Goal: Information Seeking & Learning: Find specific fact

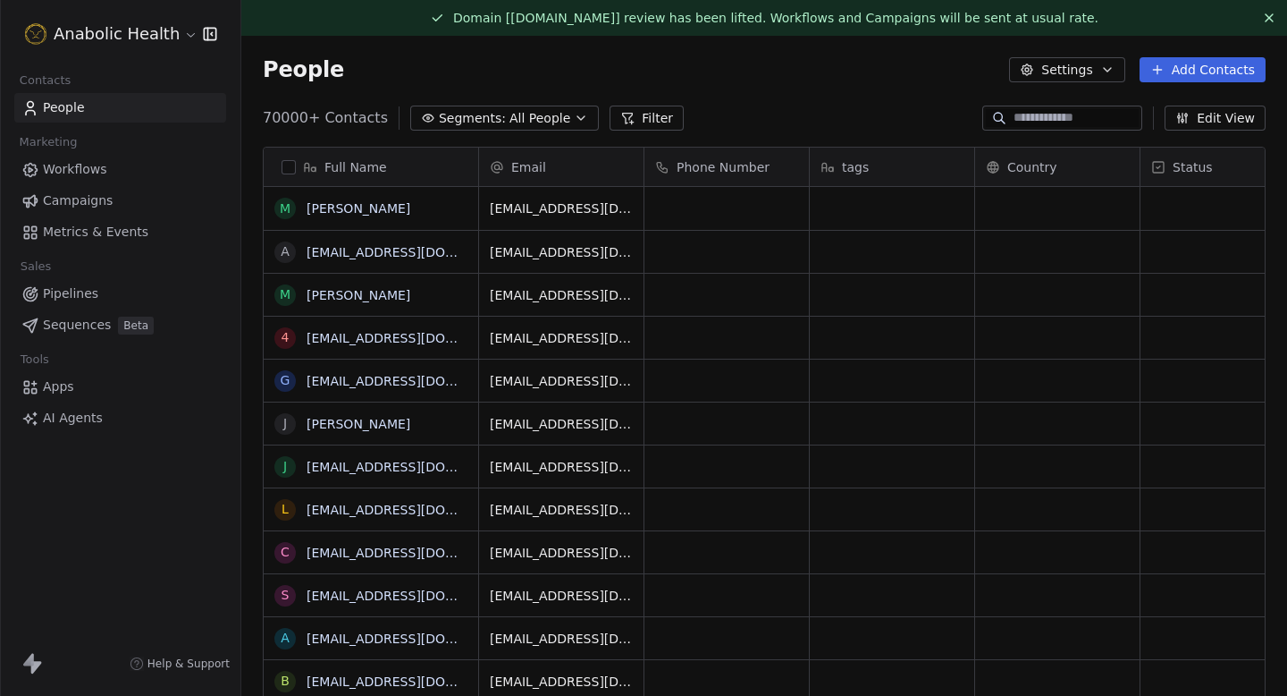
scroll to position [612, 1046]
click at [138, 39] on html "Anabolic Health Contacts People Marketing Workflows Campaigns Metrics & Events …" at bounding box center [643, 348] width 1287 height 696
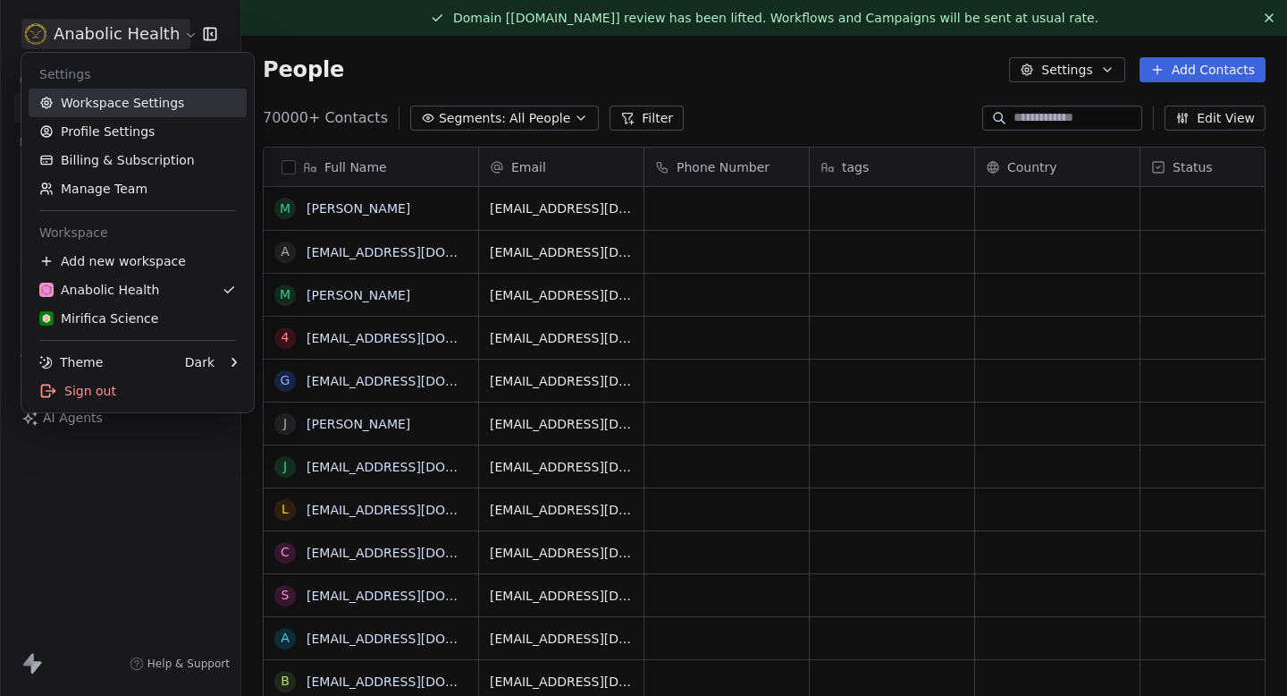
click at [133, 109] on link "Workspace Settings" at bounding box center [138, 103] width 218 height 29
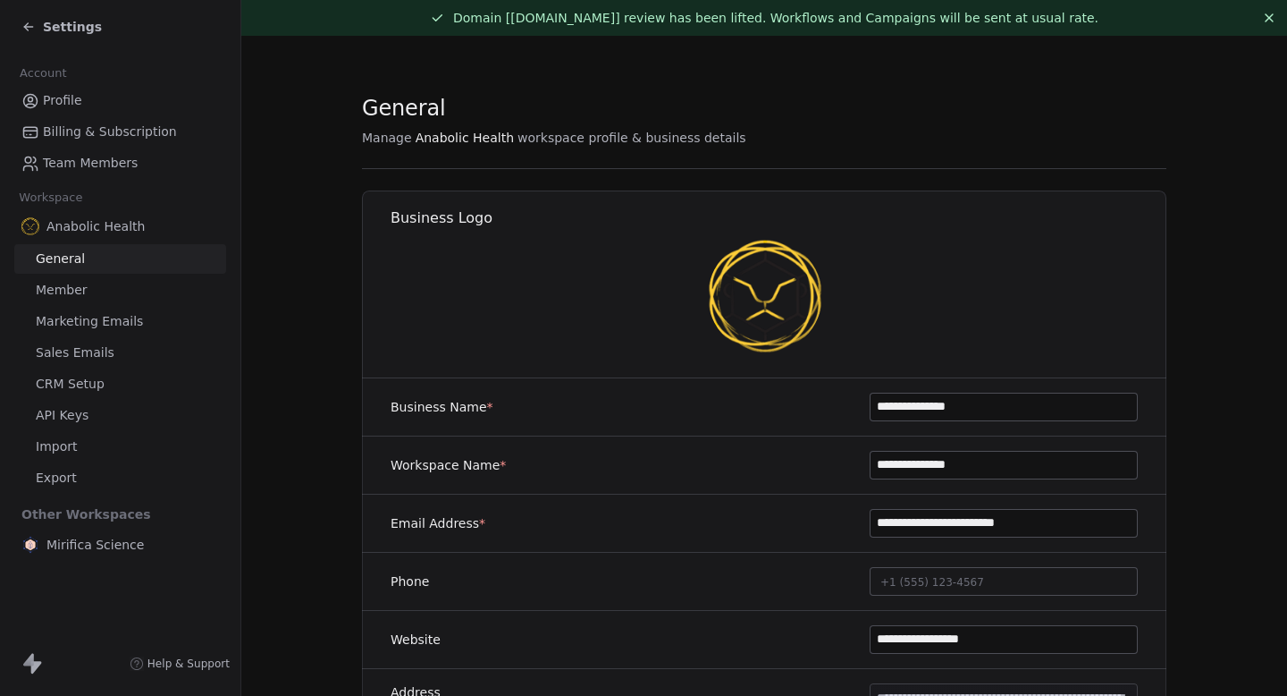
click at [114, 315] on span "Marketing Emails" at bounding box center [89, 321] width 107 height 19
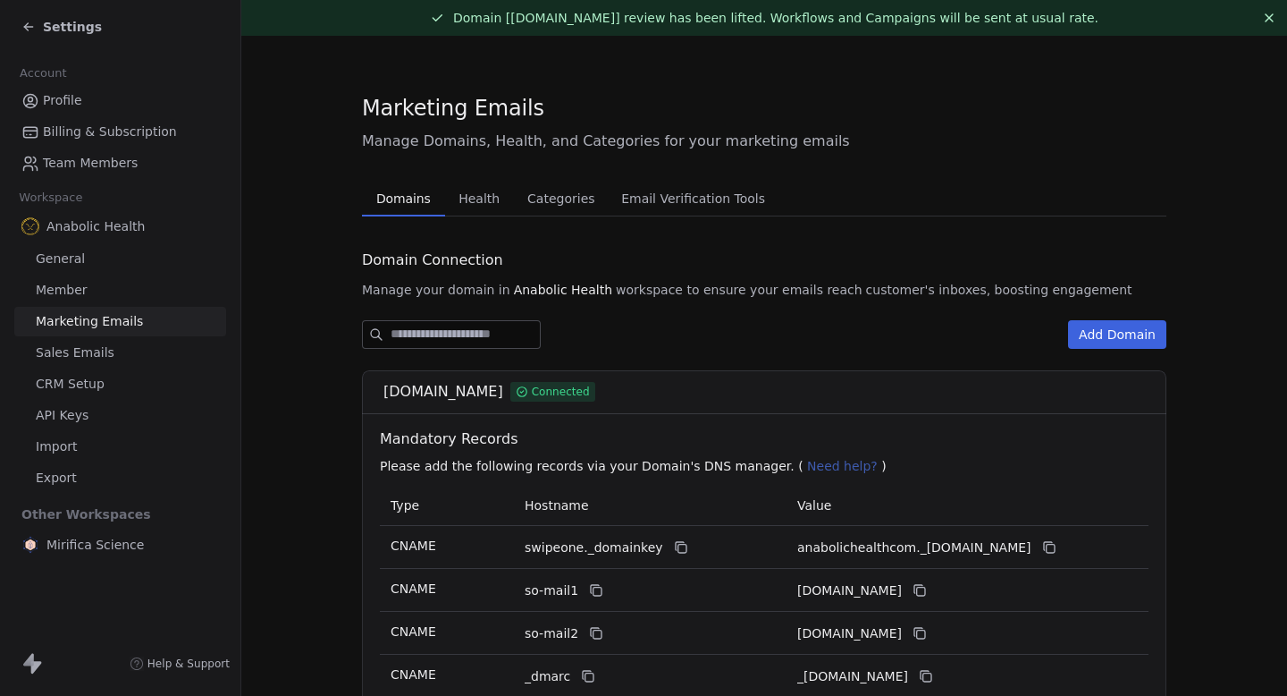
click at [442, 170] on div "Marketing Emails Manage Domains, Health, and Categories for your marketing emai…" at bounding box center [764, 474] width 805 height 763
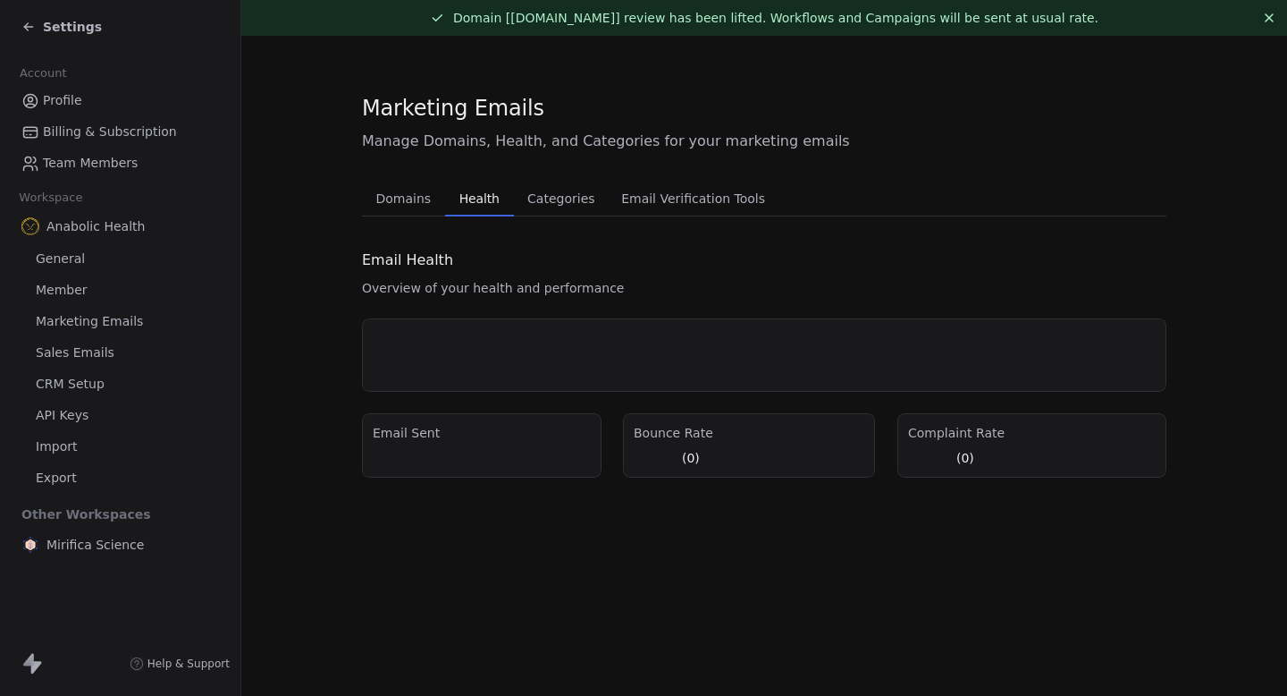
click at [465, 192] on span "Health" at bounding box center [479, 198] width 55 height 25
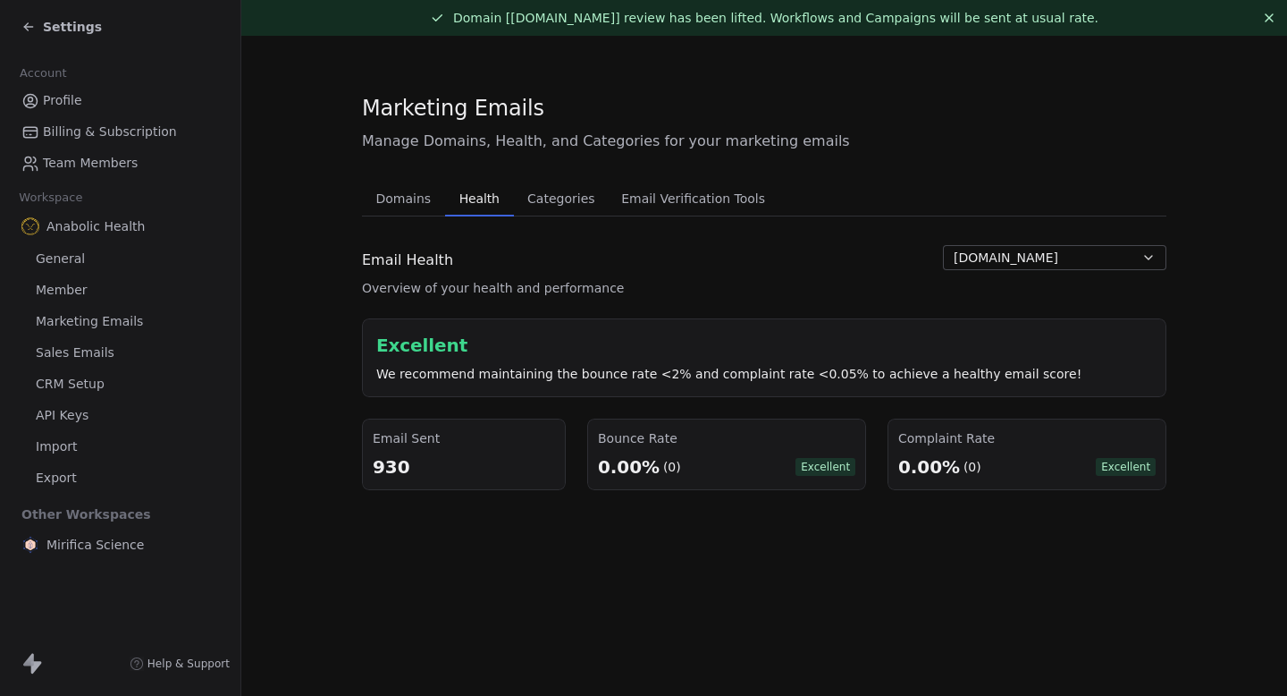
click at [43, 30] on span "Settings" at bounding box center [72, 27] width 59 height 18
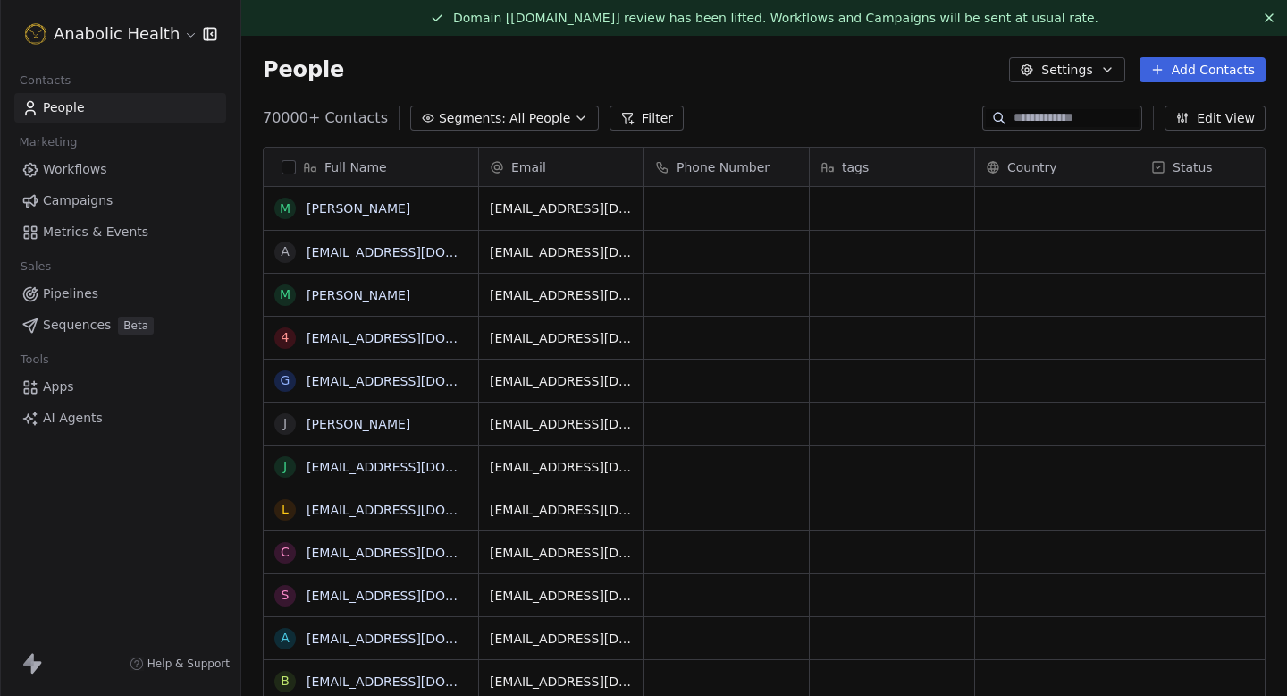
scroll to position [612, 1046]
click at [106, 198] on span "Campaigns" at bounding box center [78, 200] width 70 height 19
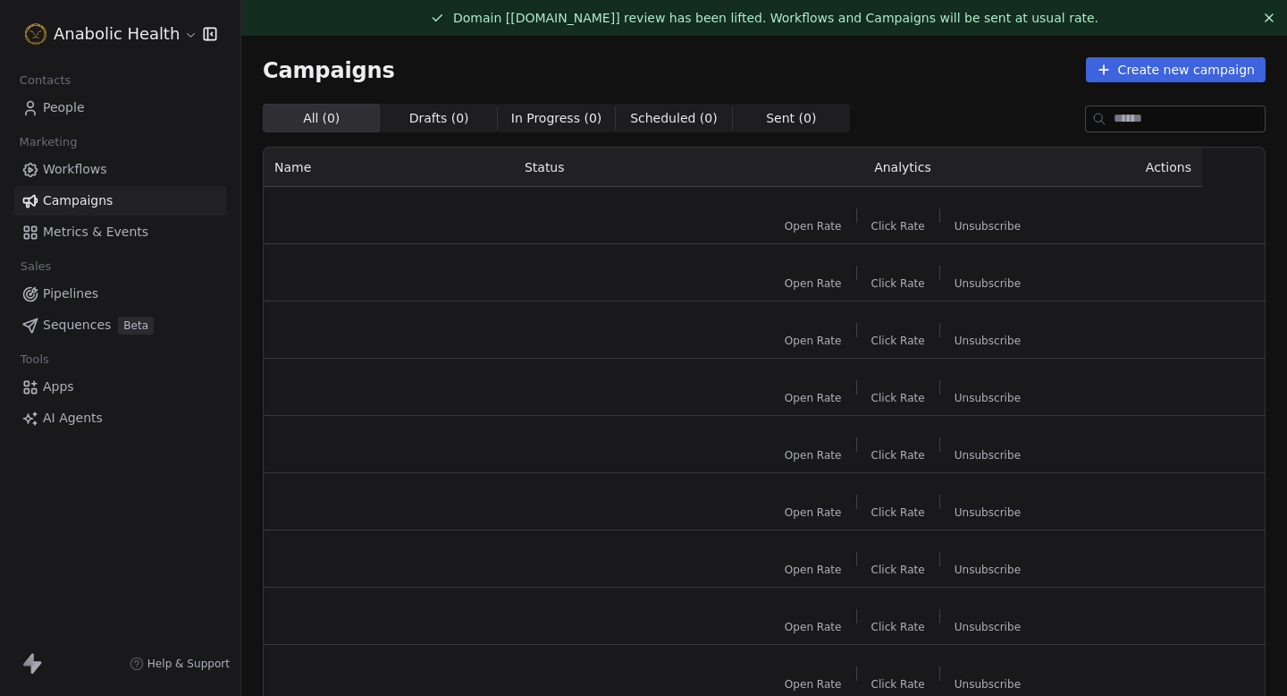
click at [138, 168] on link "Workflows" at bounding box center [120, 170] width 212 height 30
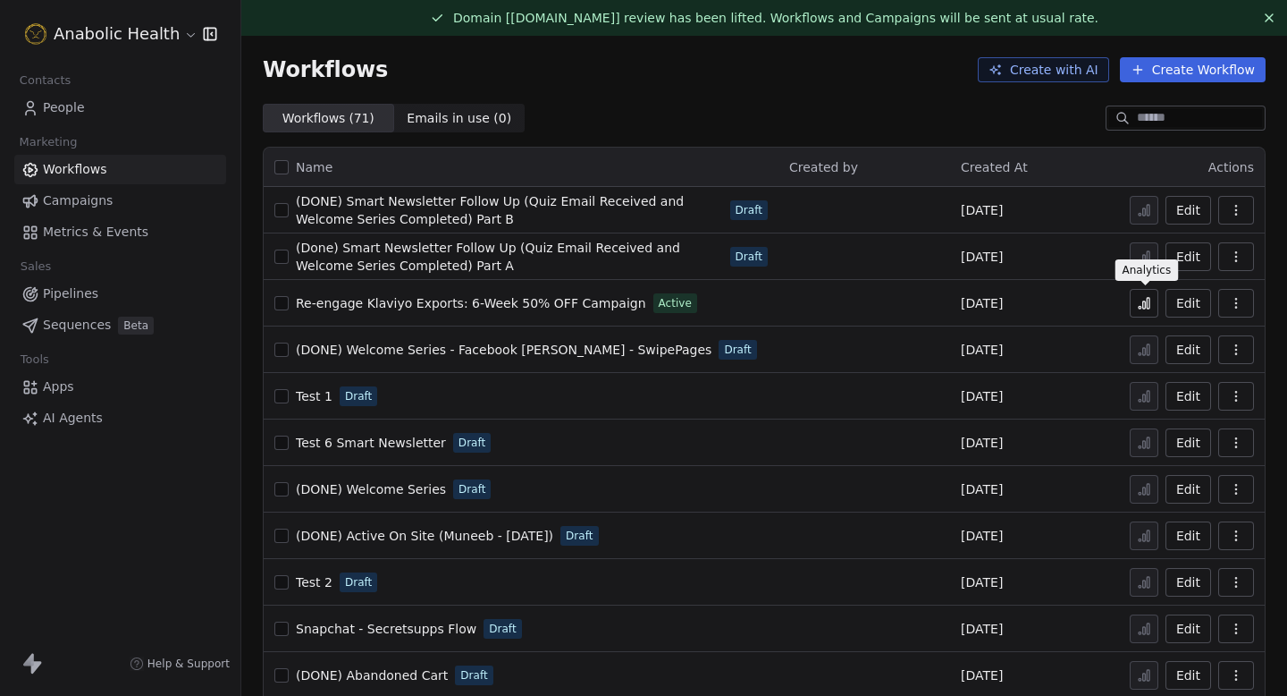
click at [1154, 304] on button at bounding box center [1144, 303] width 29 height 29
click at [1163, 306] on div "Edit" at bounding box center [1194, 303] width 122 height 25
click at [1148, 306] on icon at bounding box center [1148, 303] width 3 height 11
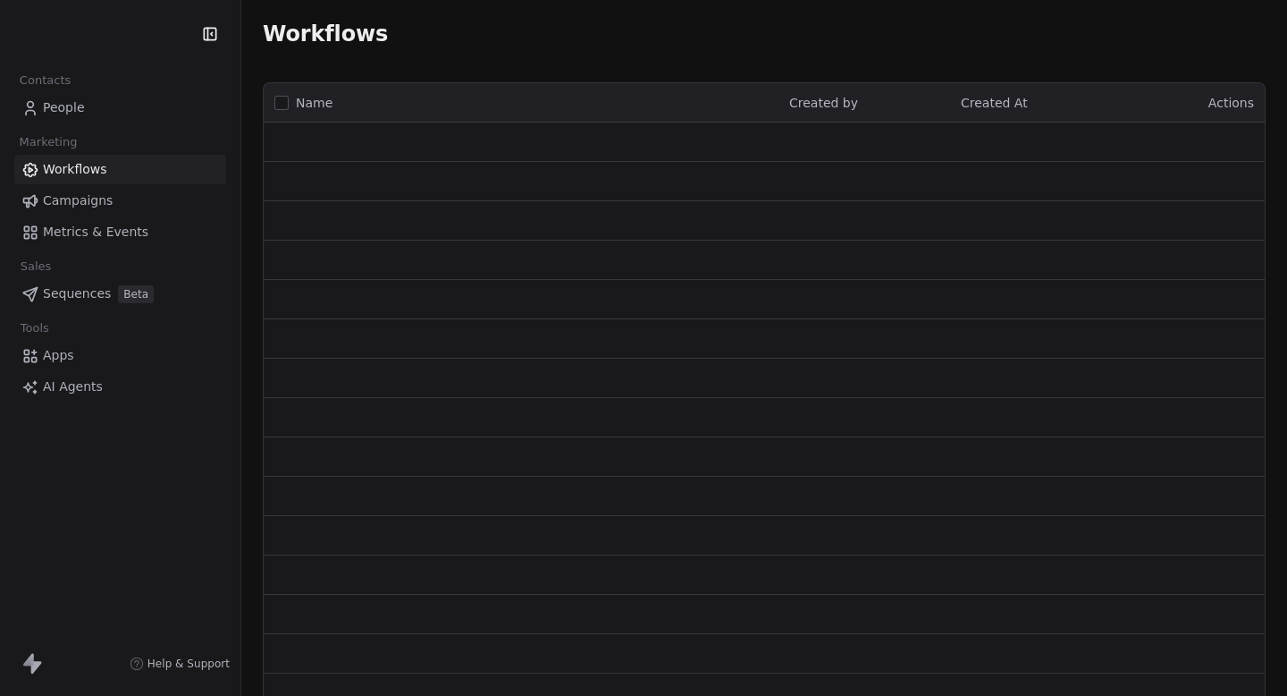
click at [93, 44] on html "Contacts People Marketing Workflows Campaigns Metrics & Events Sales Sequences …" at bounding box center [643, 348] width 1287 height 696
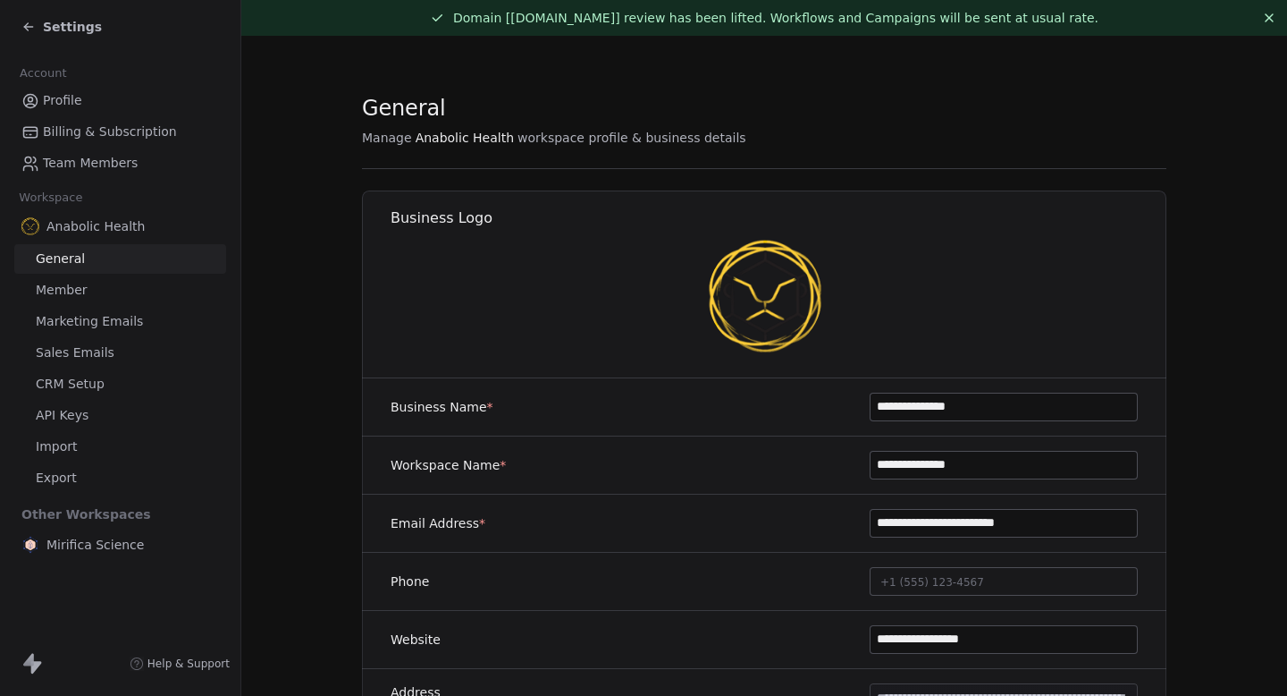
click at [108, 308] on link "Marketing Emails" at bounding box center [120, 322] width 212 height 30
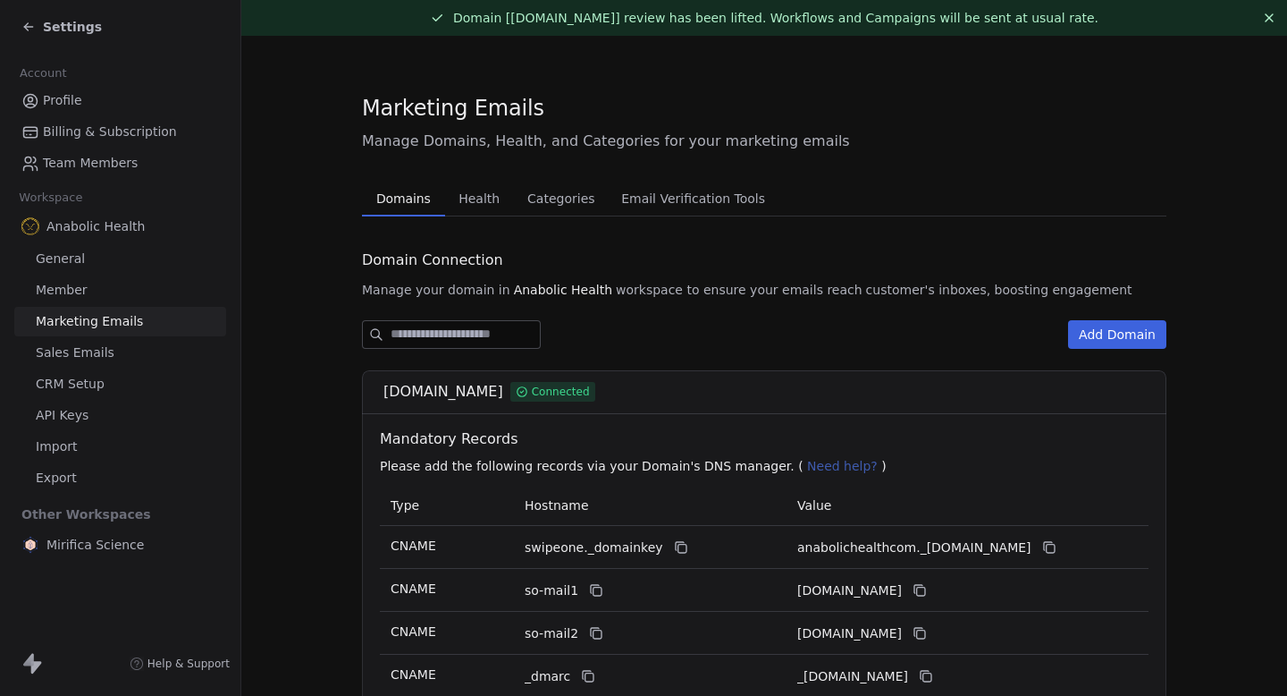
click at [463, 190] on span "Health" at bounding box center [478, 198] width 55 height 25
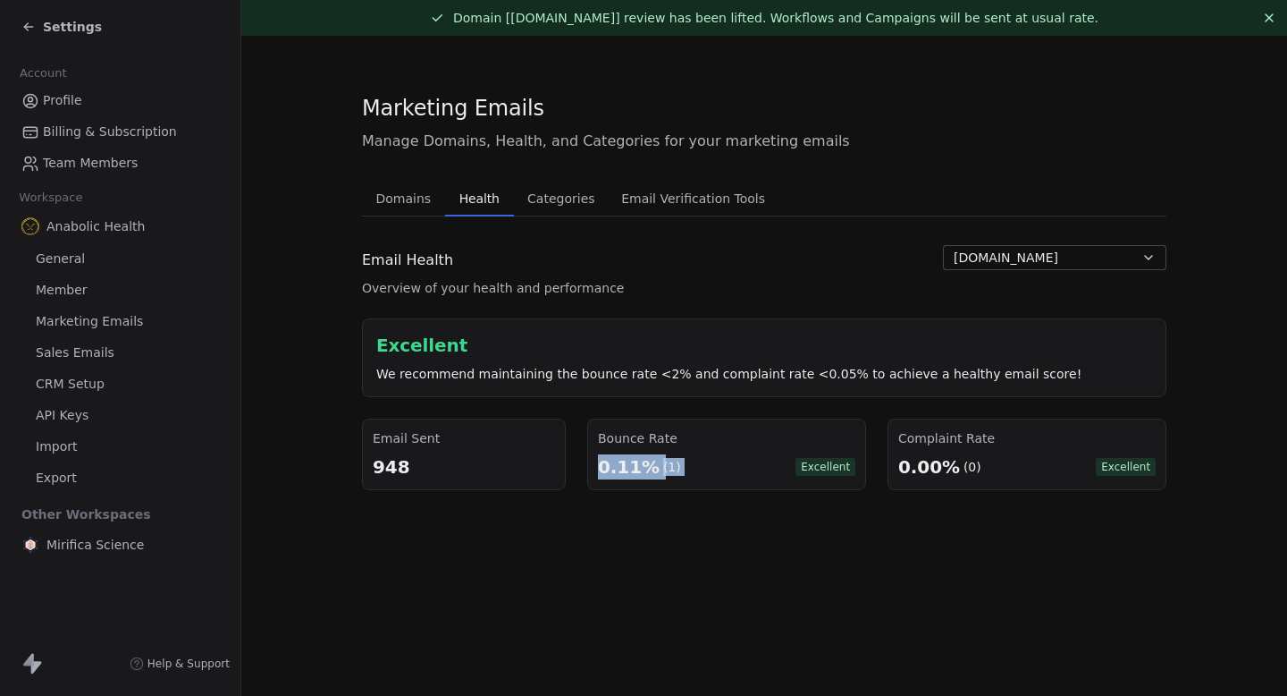
drag, startPoint x: 602, startPoint y: 466, endPoint x: 760, endPoint y: 466, distance: 158.2
click at [760, 466] on div "0.11% (1) Excellent" at bounding box center [726, 466] width 257 height 25
click at [29, 47] on div "Settings" at bounding box center [120, 27] width 240 height 54
click at [66, 15] on div "Settings" at bounding box center [123, 26] width 205 height 25
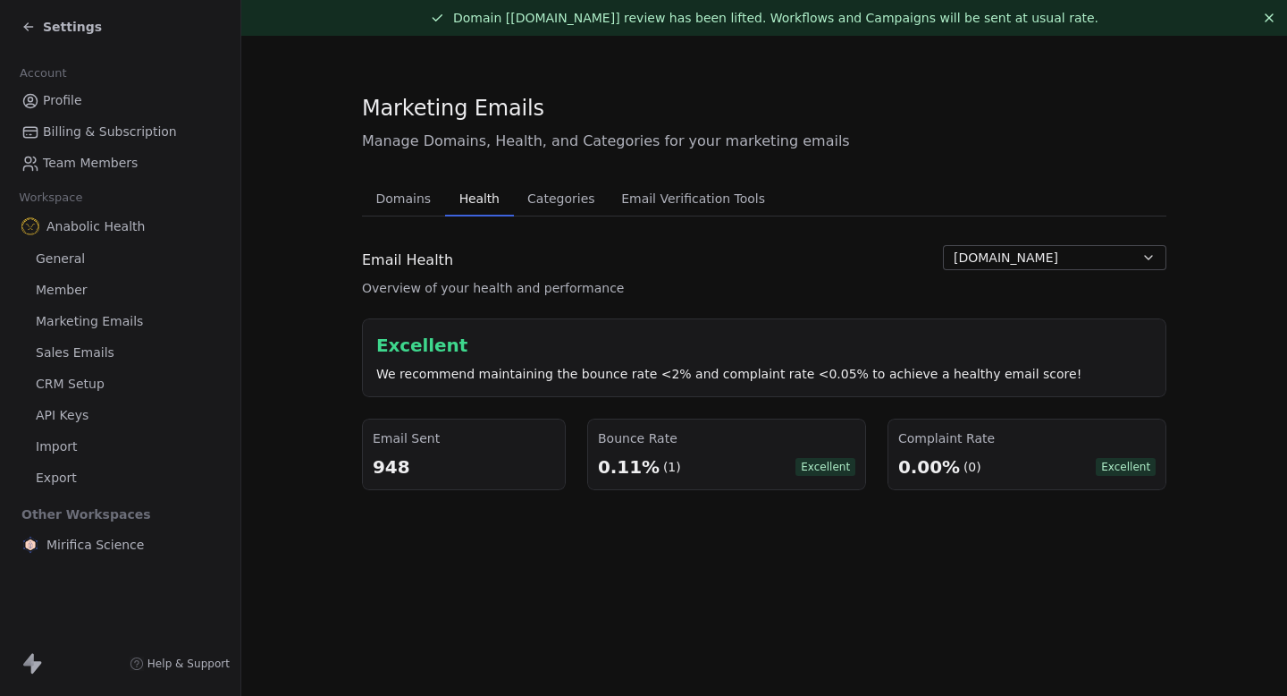
click at [37, 29] on div "Settings" at bounding box center [61, 27] width 80 height 18
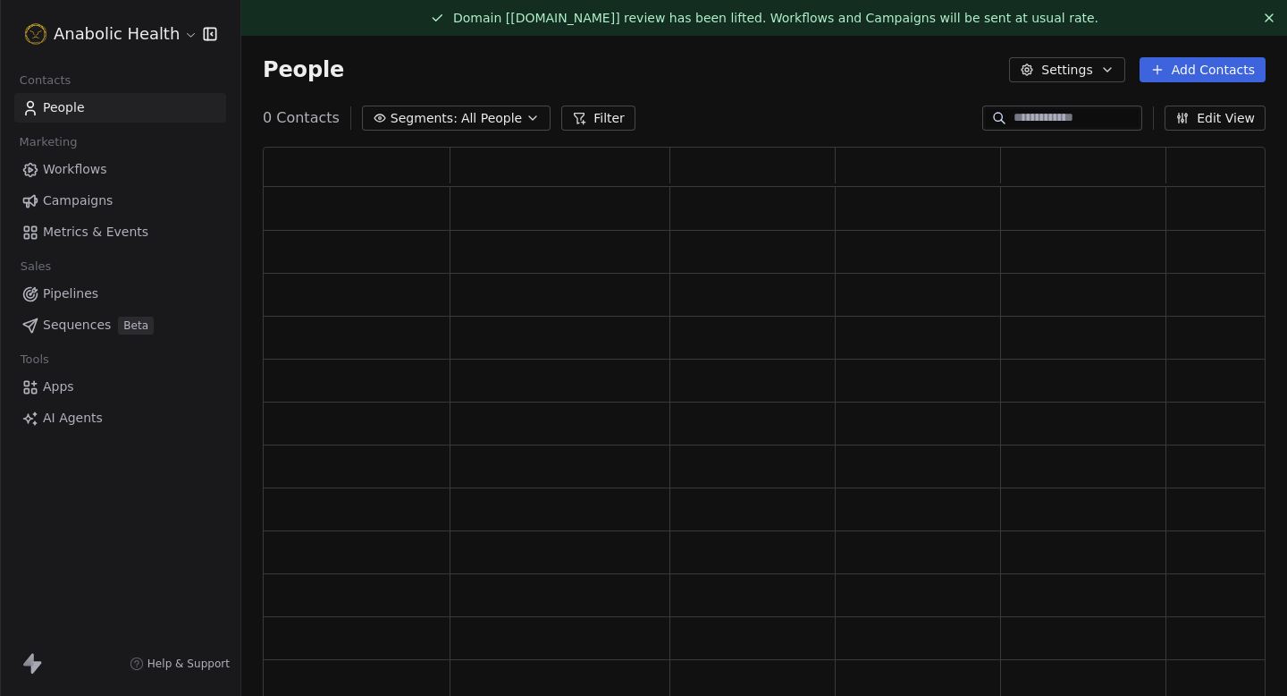
scroll to position [569, 1003]
click at [92, 193] on span "Campaigns" at bounding box center [78, 200] width 70 height 19
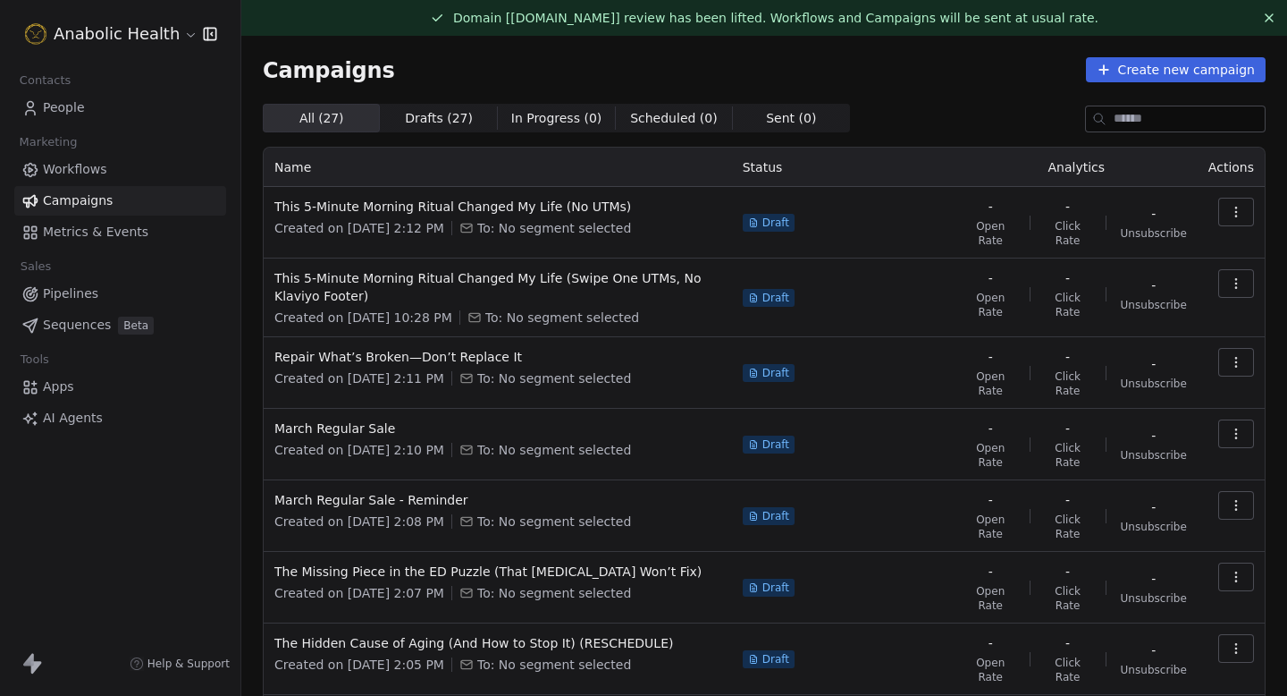
click at [120, 171] on link "Workflows" at bounding box center [120, 170] width 212 height 30
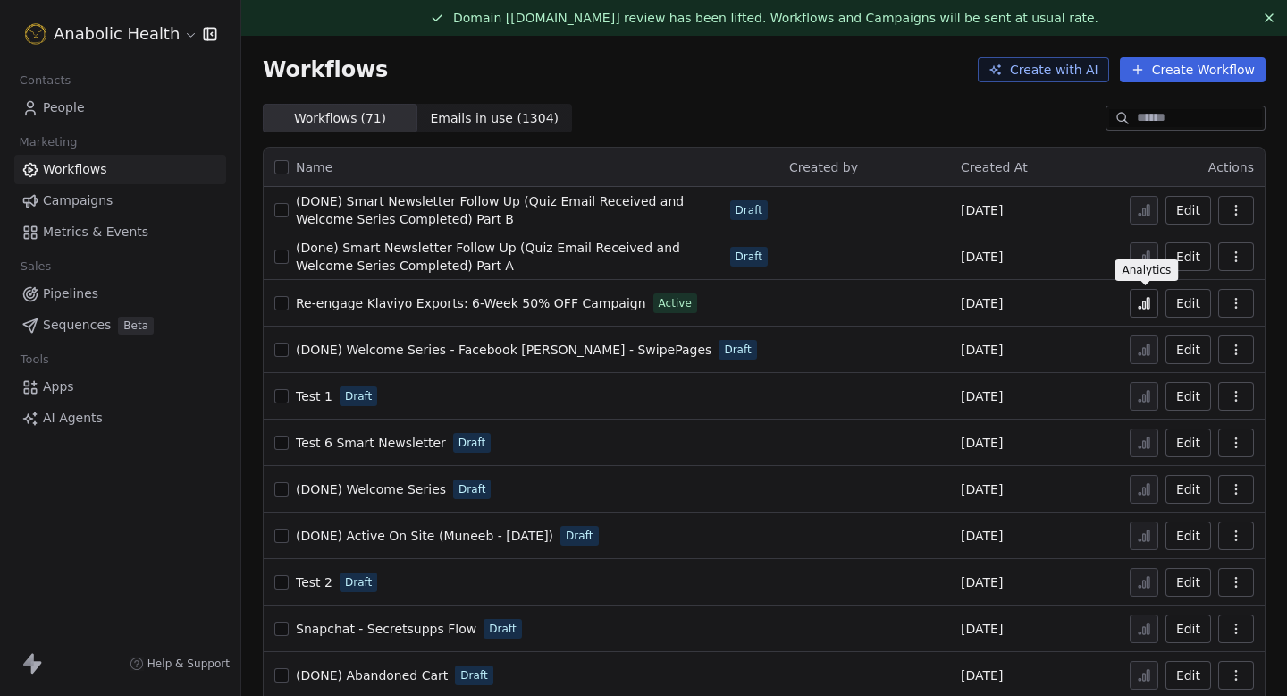
click at [1146, 299] on icon at bounding box center [1144, 303] width 14 height 14
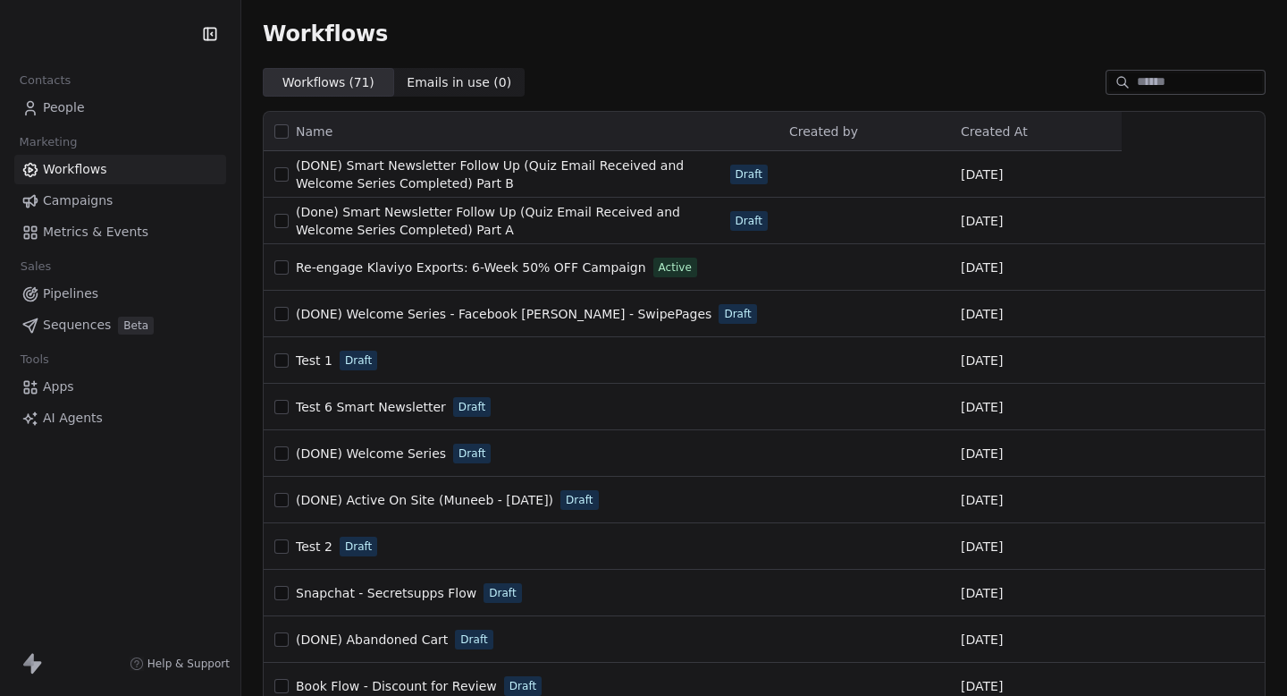
click at [107, 114] on link "People" at bounding box center [120, 108] width 212 height 30
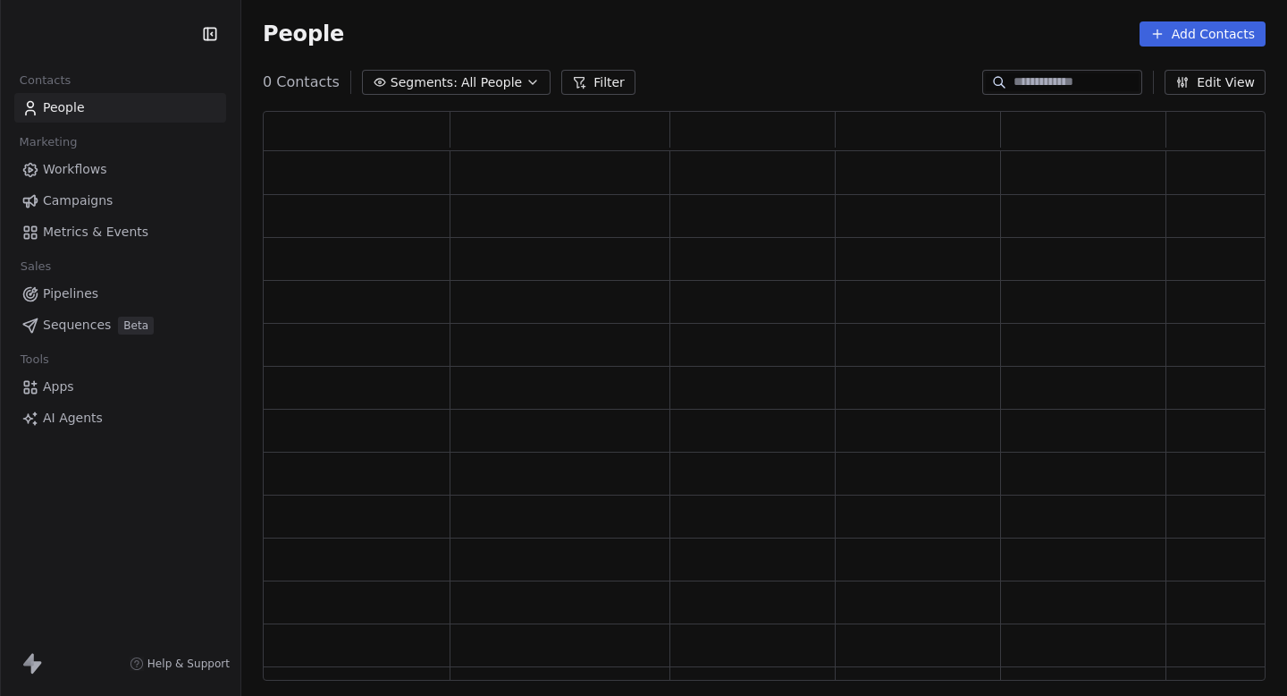
scroll to position [569, 1003]
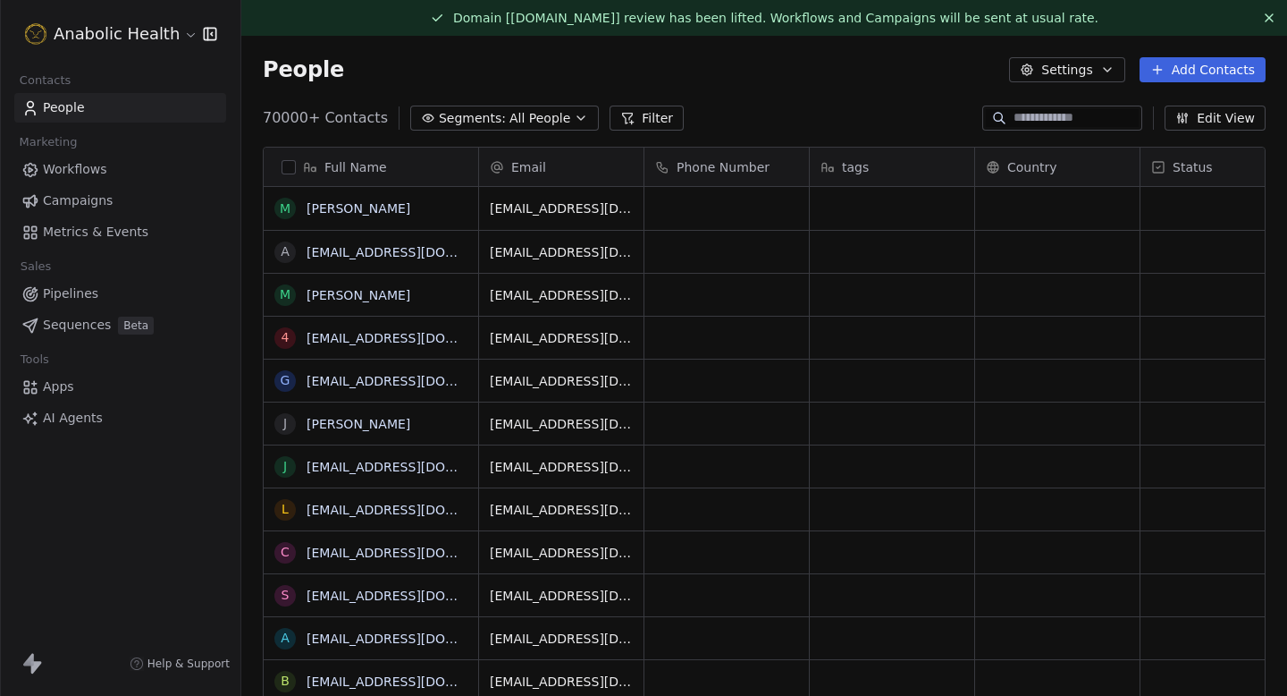
click at [1071, 126] on input at bounding box center [1076, 118] width 125 height 18
paste input "**********"
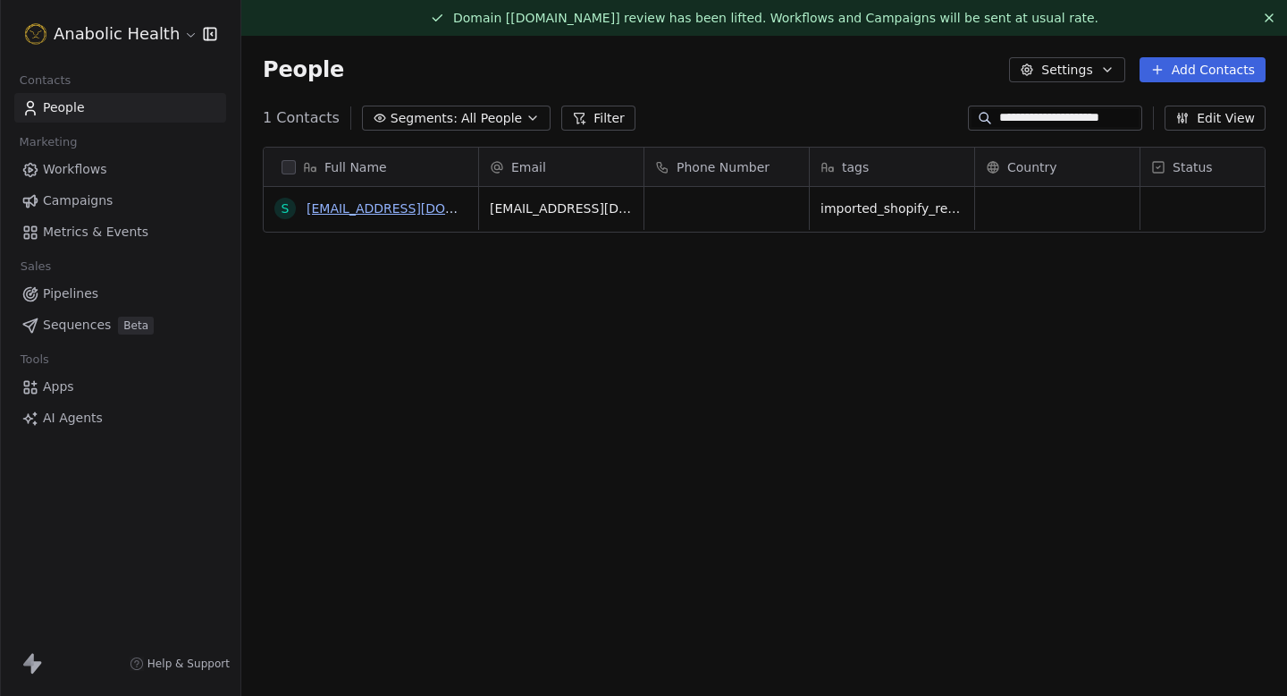
type input "**********"
click at [400, 214] on link "sailasmwanfo@yahoo.com" at bounding box center [416, 208] width 219 height 14
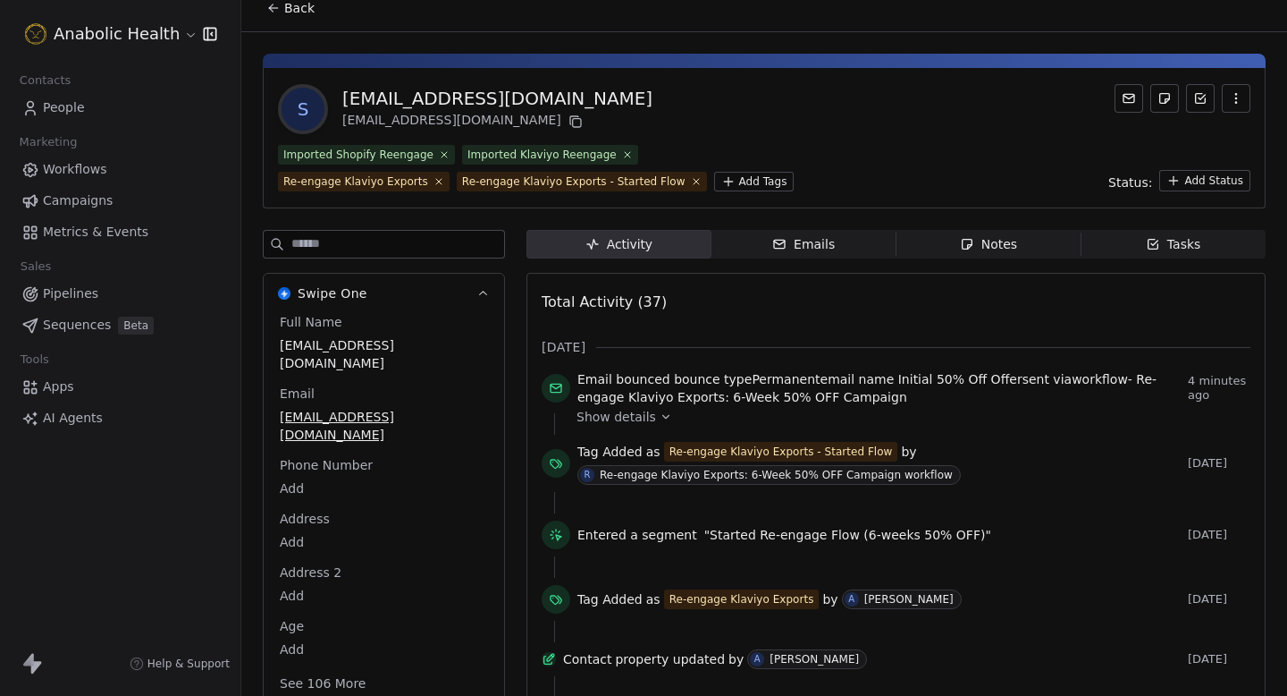
scroll to position [97, 0]
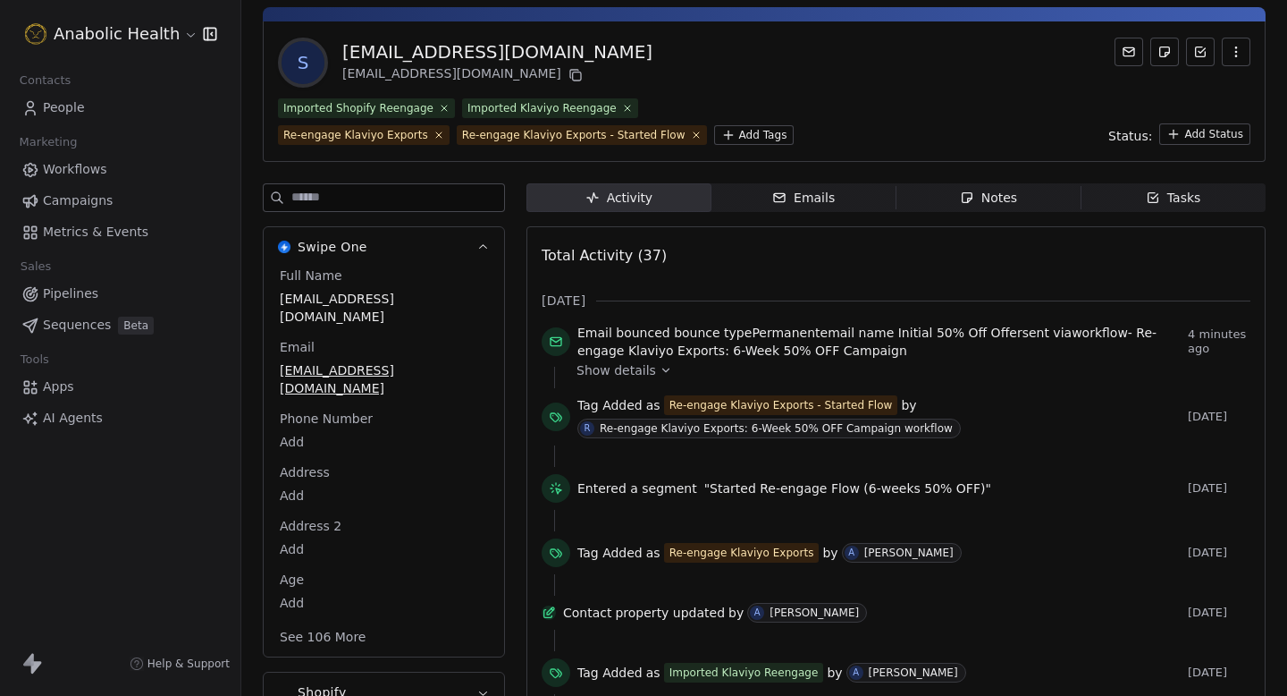
click at [61, 106] on span "People" at bounding box center [64, 107] width 42 height 19
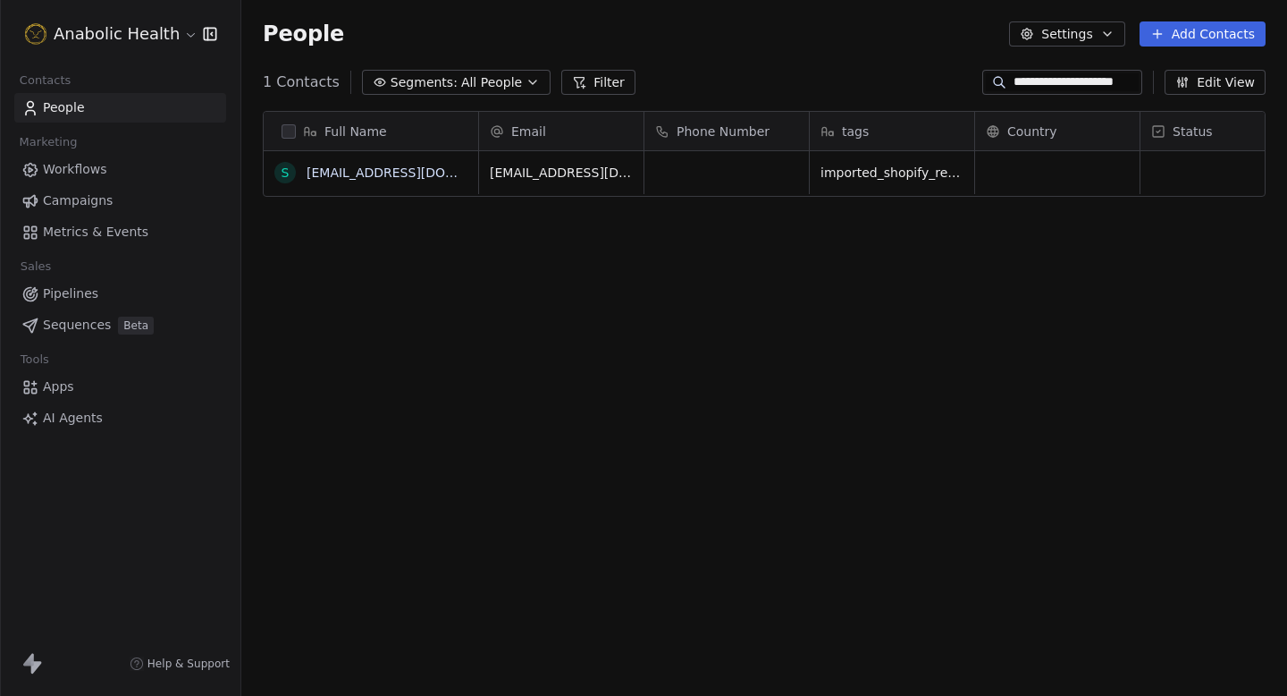
scroll to position [612, 1046]
click at [1034, 74] on input "**********" at bounding box center [1076, 82] width 125 height 18
